Goal: Task Accomplishment & Management: Complete application form

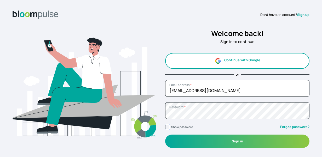
click at [168, 127] on input "Show password" at bounding box center [167, 127] width 4 height 4
checkbox input "true"
click at [306, 14] on link "Sign up" at bounding box center [303, 14] width 12 height 5
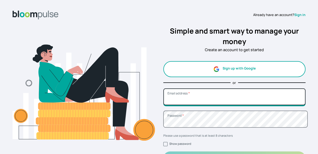
click at [224, 104] on input "Email address *" at bounding box center [234, 96] width 143 height 17
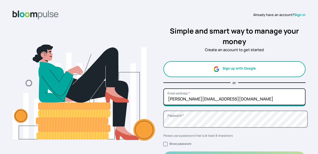
type input "[PERSON_NAME][EMAIL_ADDRESS][DOMAIN_NAME]"
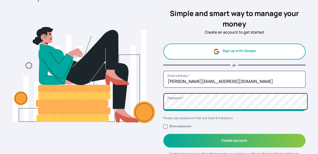
scroll to position [26, 0]
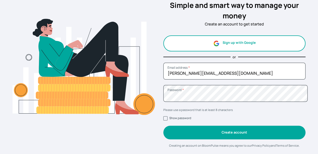
click at [231, 133] on button "Create account" at bounding box center [234, 131] width 143 height 13
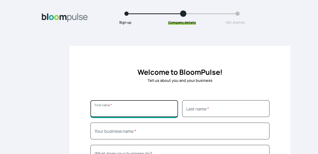
click at [144, 111] on input "First name *" at bounding box center [135, 108] width 88 height 17
type input "[PERSON_NAME]"
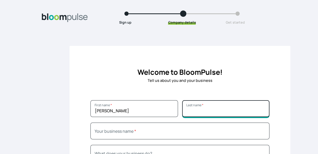
click at [233, 110] on input "Last name *" at bounding box center [226, 108] width 88 height 17
type input "Owolawi"
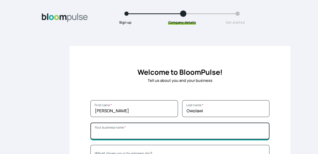
click at [168, 131] on input "Your business name *" at bounding box center [180, 130] width 179 height 17
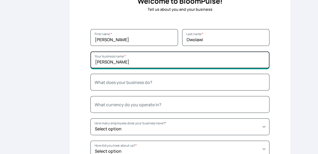
scroll to position [78, 0]
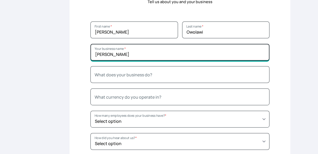
type input "[PERSON_NAME]"
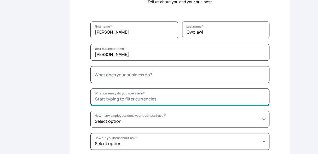
click at [162, 96] on input "What currency do you operate in?" at bounding box center [180, 96] width 179 height 17
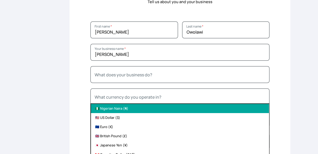
click at [105, 108] on li "🇳🇬 Nigerian Naira (₦)" at bounding box center [180, 108] width 178 height 9
type input "🇳🇬 Nigerian Naira (₦)"
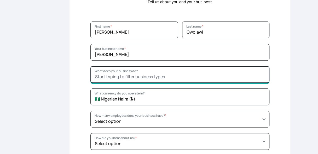
click at [120, 77] on input "What does your business do?" at bounding box center [180, 74] width 179 height 17
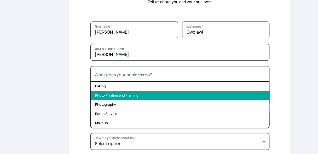
click at [119, 96] on li "Photo Printing and Framing" at bounding box center [180, 95] width 178 height 9
type input "Photo Printing and Framing"
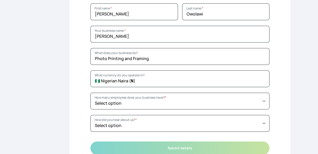
scroll to position [105, 0]
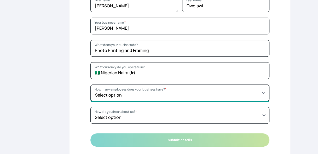
click at [270, 90] on select "Select option Just you (solopreneur) 2 - 5 employees (small team) 5 - 20 employ…" at bounding box center [180, 92] width 179 height 17
select select "2 - 5 employees (small team)"
click at [91, 84] on select "Select option Just you (solopreneur) 2 - 5 employees (small team) 5 - 20 employ…" at bounding box center [180, 92] width 179 height 17
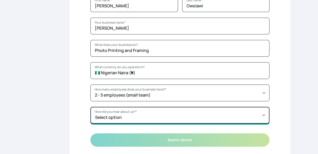
click at [267, 115] on select "Select option Someone referred me directly Youtube Instagram X (Twitter) Search…" at bounding box center [180, 114] width 179 height 17
click at [265, 115] on select "Select option Someone referred me directly Youtube Instagram X (Twitter) Search…" at bounding box center [180, 114] width 179 height 17
click at [265, 116] on select "Select option Someone referred me directly Youtube Instagram X (Twitter) Search…" at bounding box center [180, 114] width 179 height 17
select select "Someone referred me directly"
click at [91, 106] on select "Select option Someone referred me directly Youtube Instagram X (Twitter) Search…" at bounding box center [180, 114] width 179 height 17
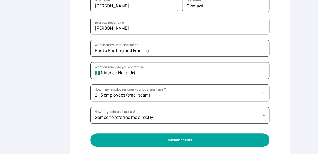
click at [198, 137] on button "Submit details" at bounding box center [180, 139] width 179 height 13
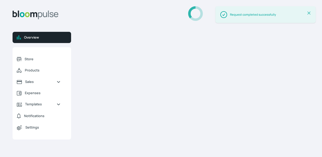
select select "2025"
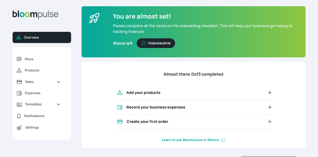
click at [269, 92] on icon at bounding box center [269, 92] width 5 height 5
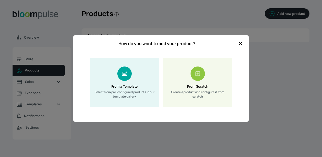
click at [209, 84] on div "From Scratch Create a product and configure it from scratch" at bounding box center [197, 82] width 69 height 49
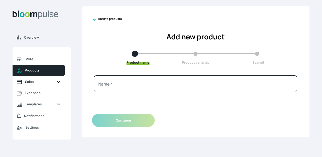
click at [53, 81] on link "Sales" at bounding box center [39, 81] width 52 height 11
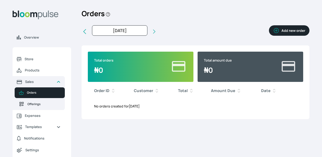
click at [44, 105] on span "Offerings" at bounding box center [43, 104] width 33 height 4
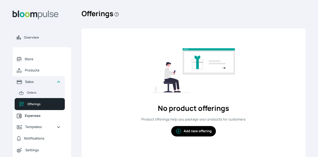
click at [44, 116] on span "Expenses" at bounding box center [43, 116] width 36 height 5
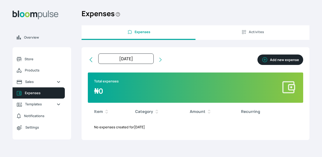
click at [105, 113] on icon at bounding box center [106, 111] width 5 height 7
click at [282, 61] on button "Add new expense" at bounding box center [281, 60] width 46 height 10
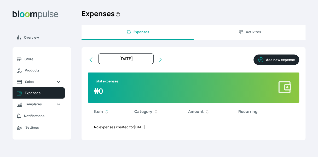
select select "[DATE]T00:00:00Z"
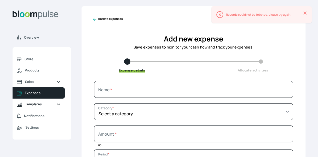
click at [48, 105] on span "Templates" at bounding box center [38, 104] width 27 height 5
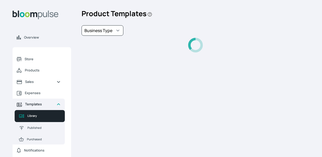
select select "PhotoPrints"
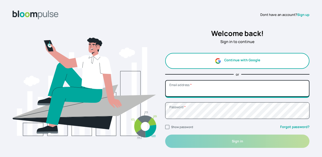
type input "whizzyfrosh88@gmail.com"
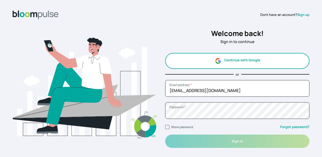
click at [305, 14] on link "Sign up" at bounding box center [303, 14] width 12 height 5
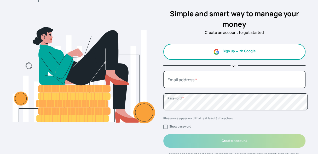
scroll to position [26, 0]
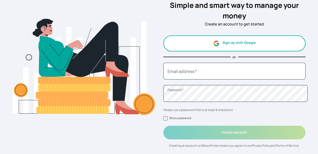
click at [222, 109] on span "Please use a password that is at least 8 characters" at bounding box center [198, 110] width 70 height 4
click at [240, 46] on button "Sign up with Google" at bounding box center [234, 43] width 143 height 16
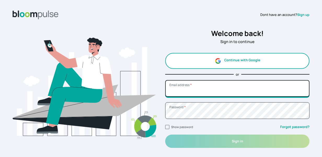
type input "[EMAIL_ADDRESS][DOMAIN_NAME]"
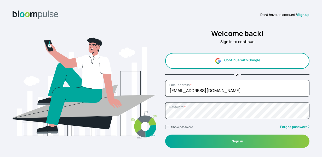
click at [279, 15] on span "Dont have an account?" at bounding box center [279, 14] width 37 height 5
click at [301, 14] on link "Sign up" at bounding box center [303, 14] width 12 height 5
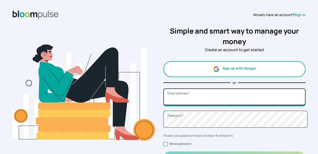
click at [204, 97] on input "Email address *" at bounding box center [234, 96] width 143 height 17
type input "martins"
